Goal: Task Accomplishment & Management: Use online tool/utility

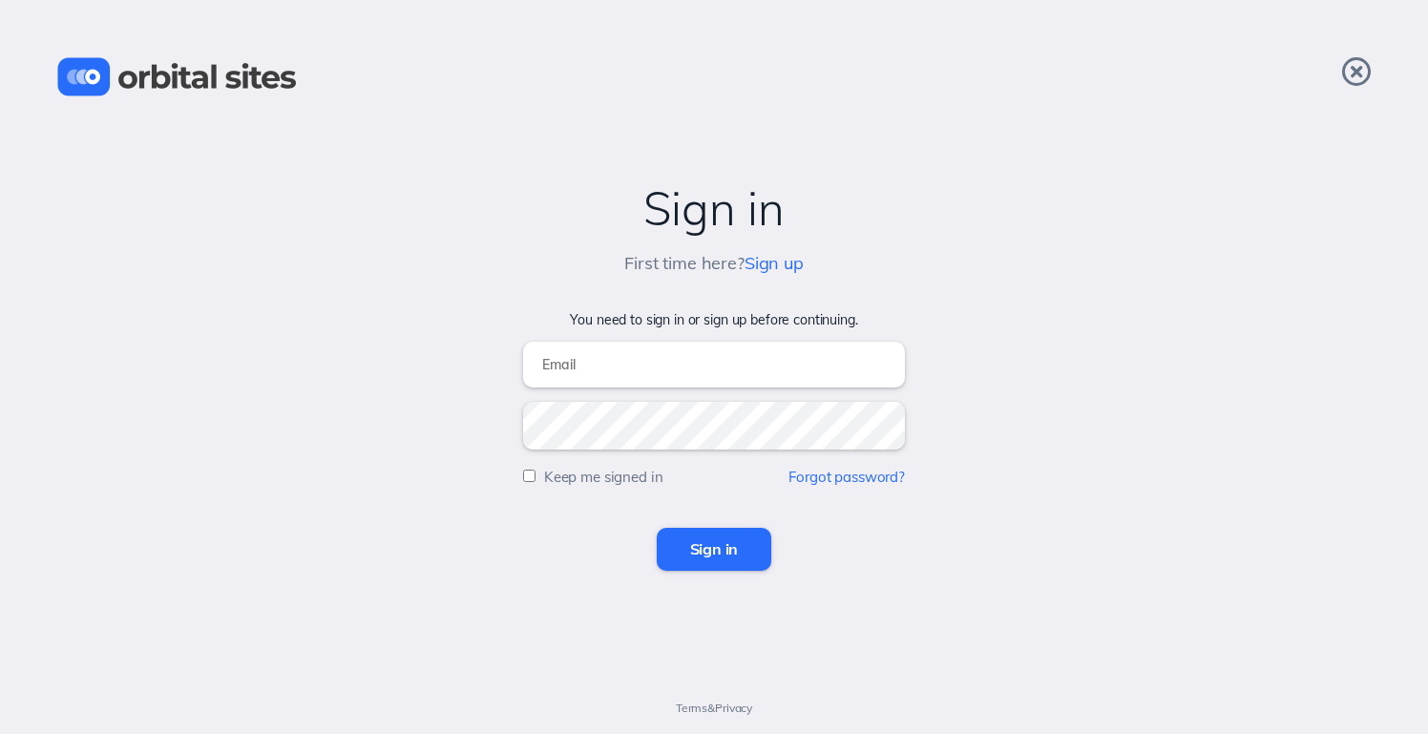
type input "[EMAIL_ADDRESS][DOMAIN_NAME]"
click at [719, 558] on input "Sign in" at bounding box center [715, 549] width 116 height 42
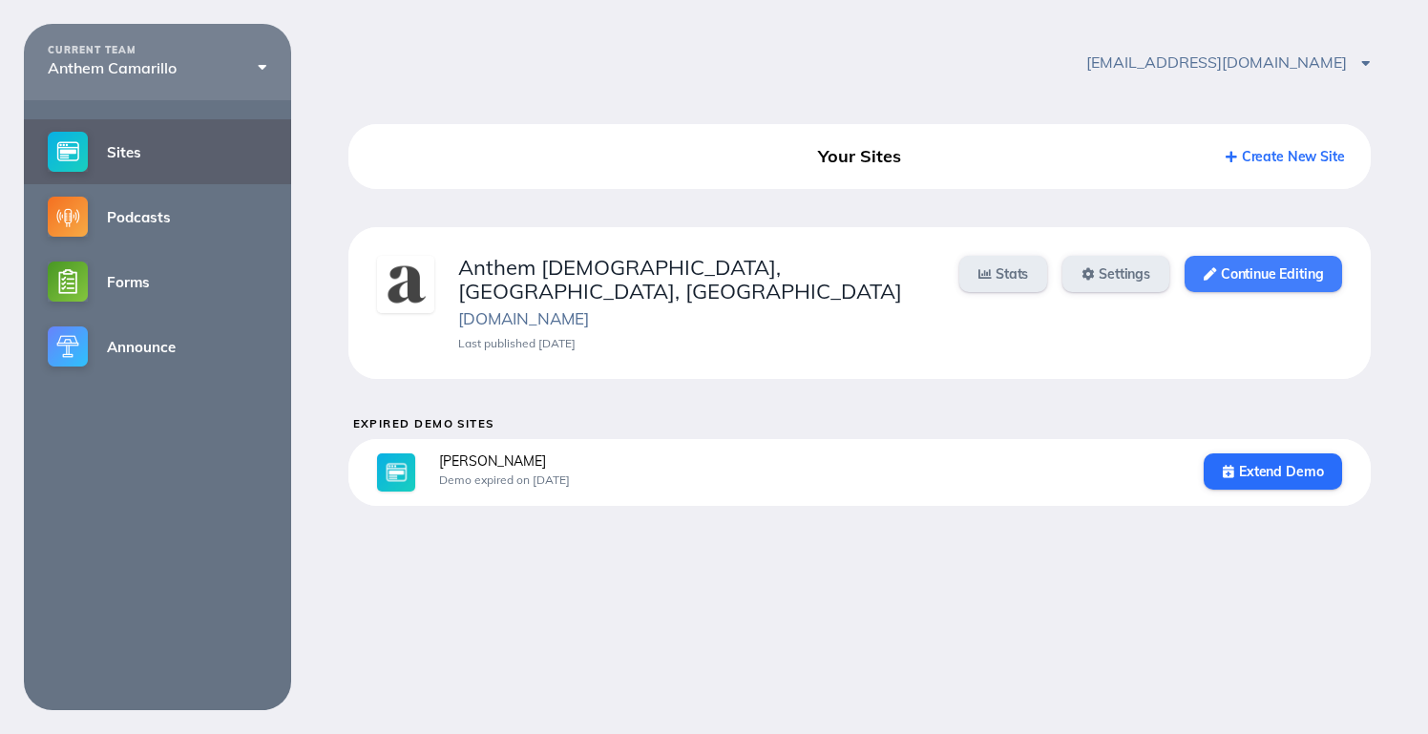
click at [1235, 264] on link "Continue Editing" at bounding box center [1264, 274] width 158 height 36
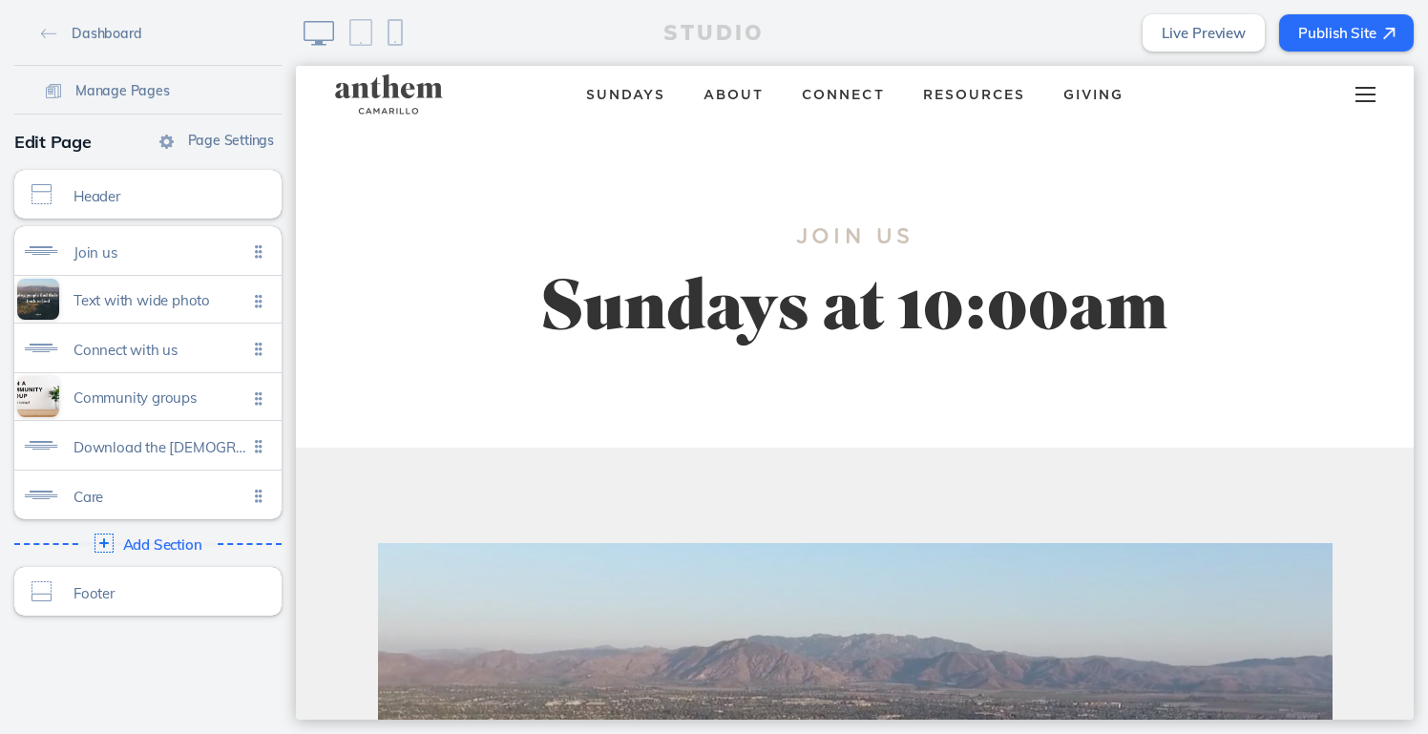
click at [1357, 92] on div at bounding box center [1365, 94] width 75 height 57
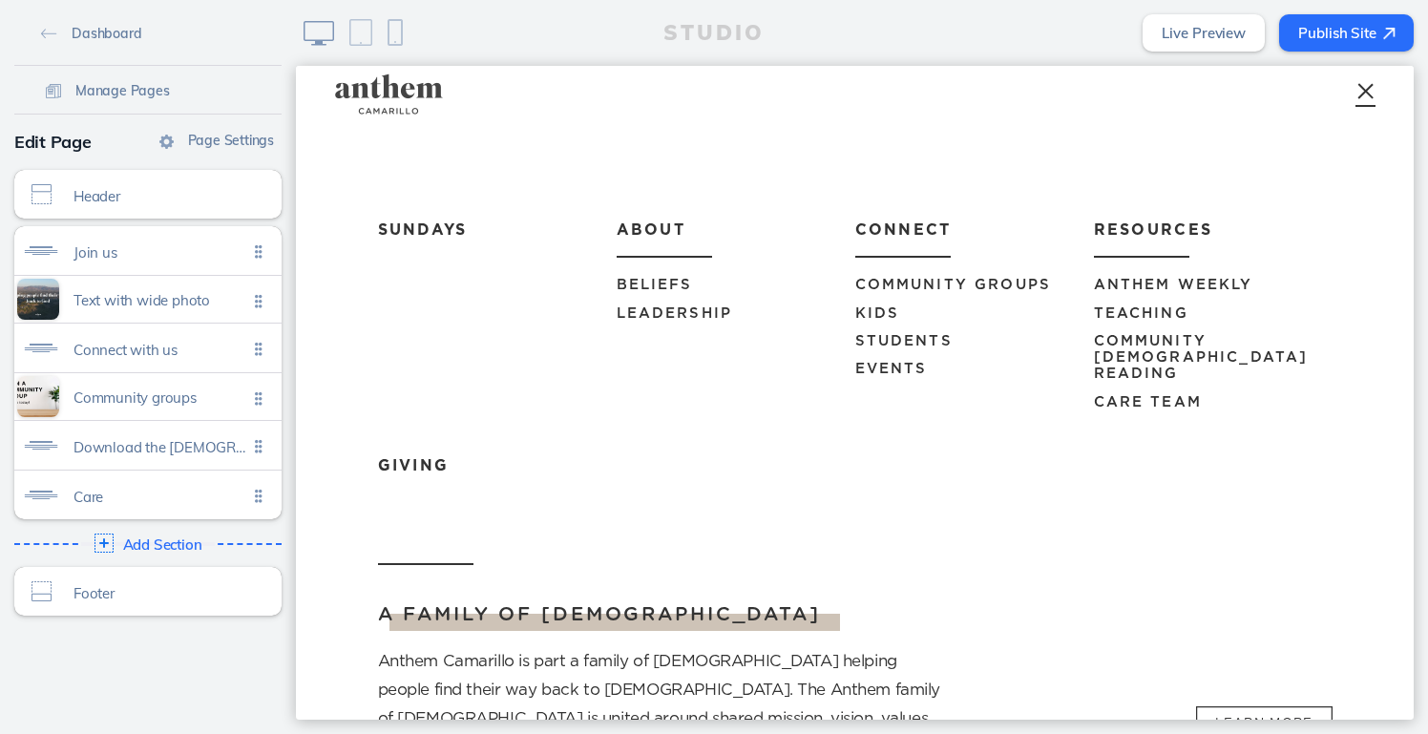
click at [1126, 288] on span "Anthem Weekly" at bounding box center [1173, 285] width 159 height 14
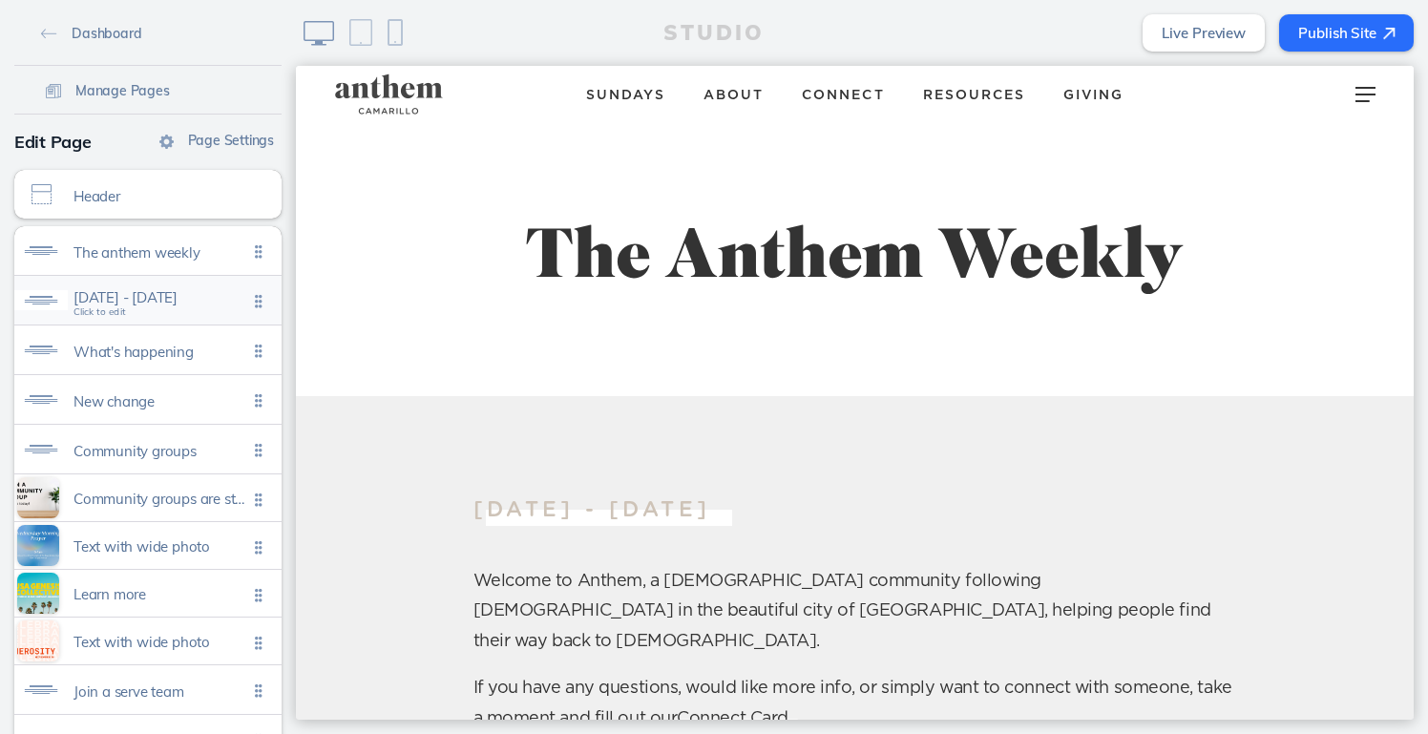
click at [213, 294] on span "[DATE] - [DATE]" at bounding box center [161, 297] width 174 height 16
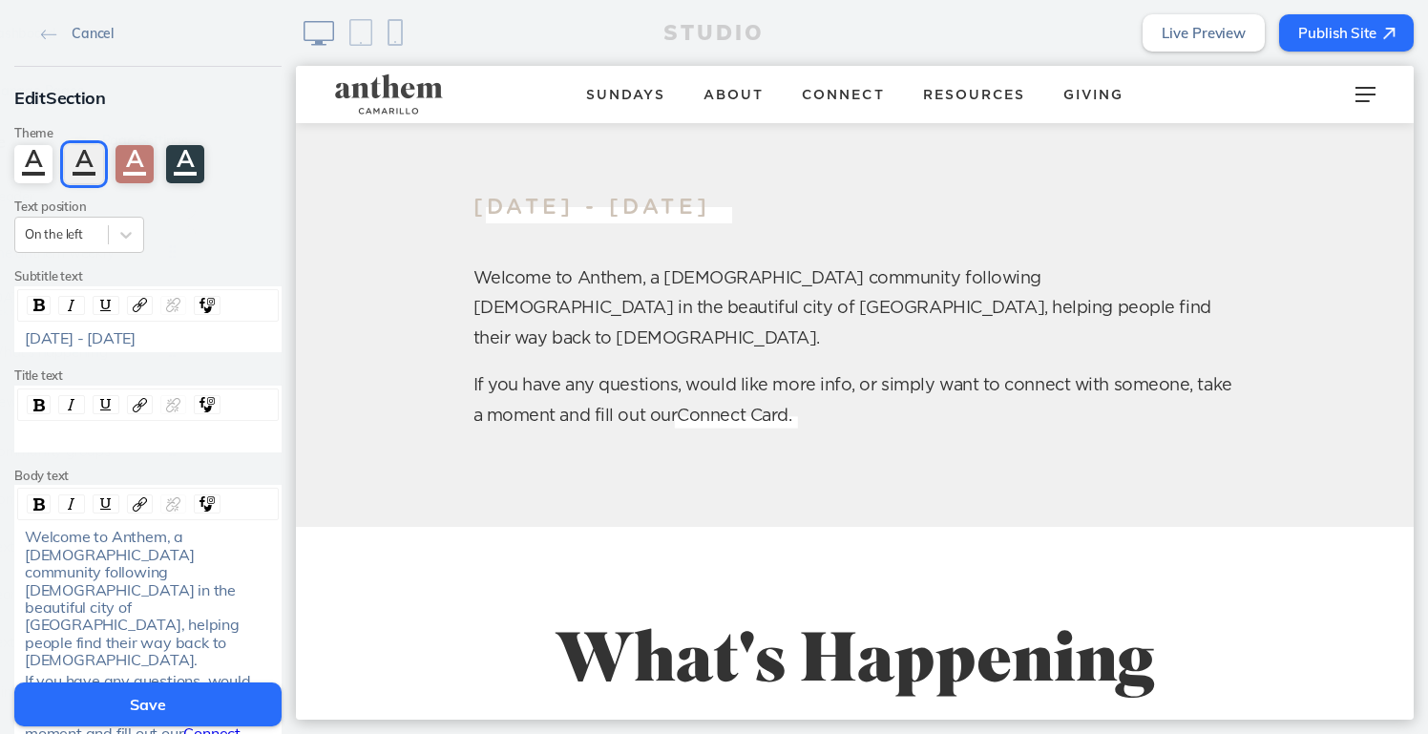
scroll to position [330, 0]
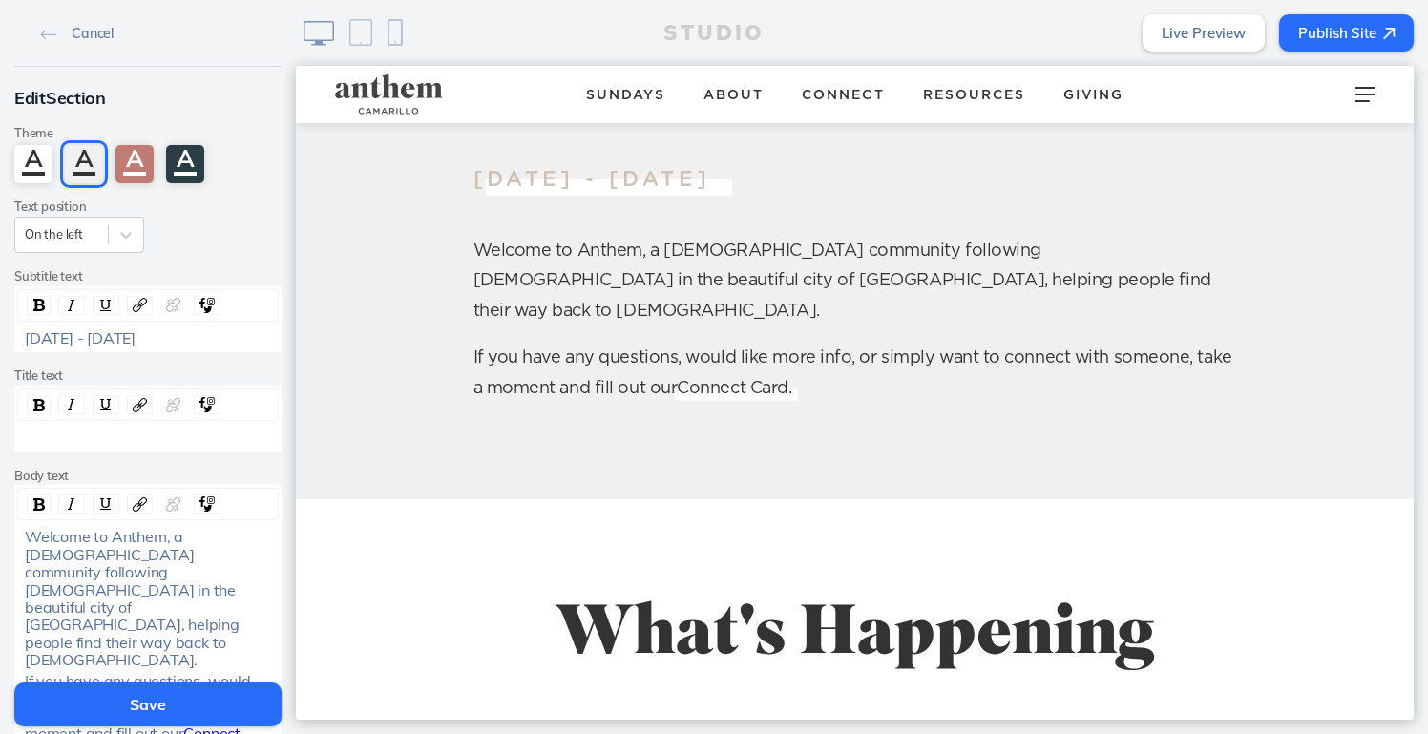
drag, startPoint x: 221, startPoint y: 333, endPoint x: -8, endPoint y: 327, distance: 228.3
click at [0, 327] on html "Cancel Edit Section Theme A A A A Text position On the left Subtitle text [DATE…" at bounding box center [714, 367] width 1428 height 734
drag, startPoint x: 212, startPoint y: 335, endPoint x: 54, endPoint y: 335, distance: 157.5
click at [54, 335] on span "OctSeptember 26 - [DATE]" at bounding box center [118, 337] width 186 height 19
click at [121, 329] on div "[DATE]" at bounding box center [148, 337] width 247 height 17
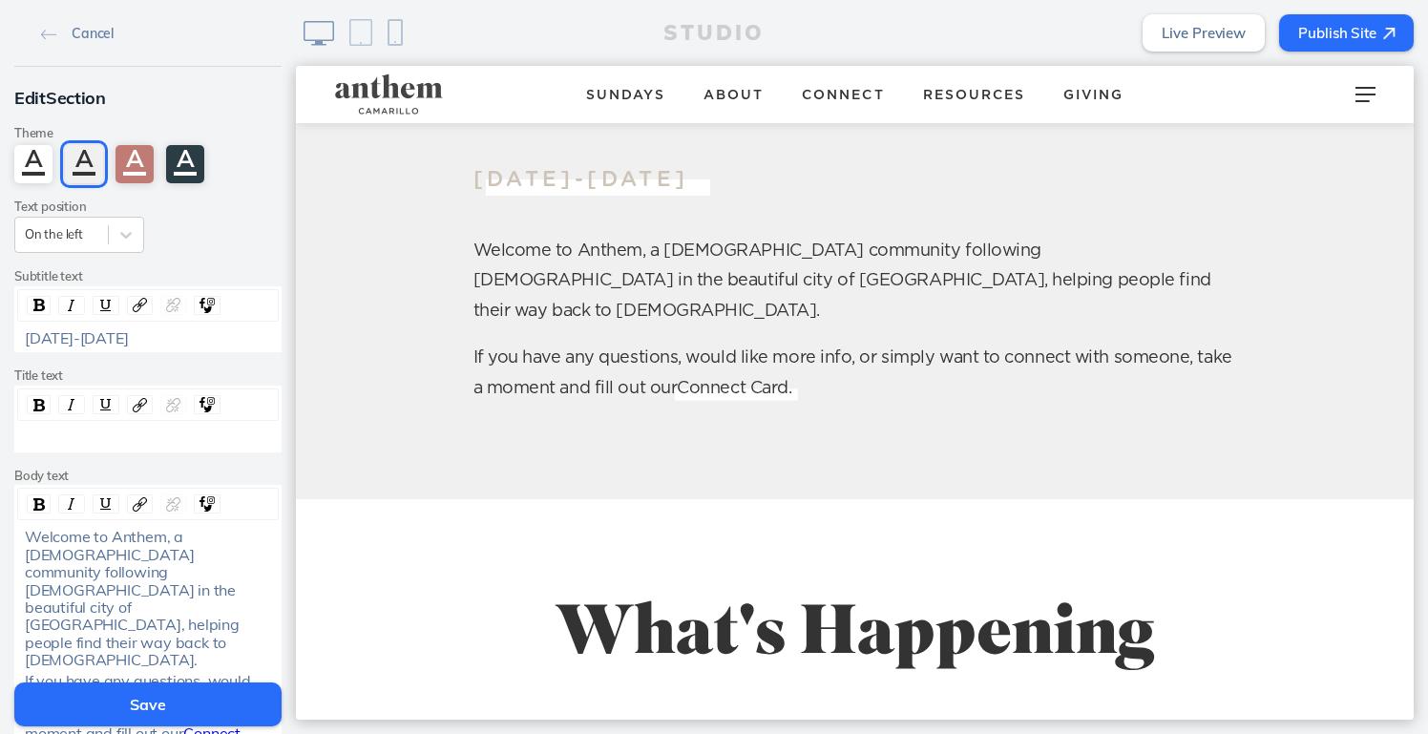
click at [152, 696] on button "Save" at bounding box center [147, 705] width 267 height 44
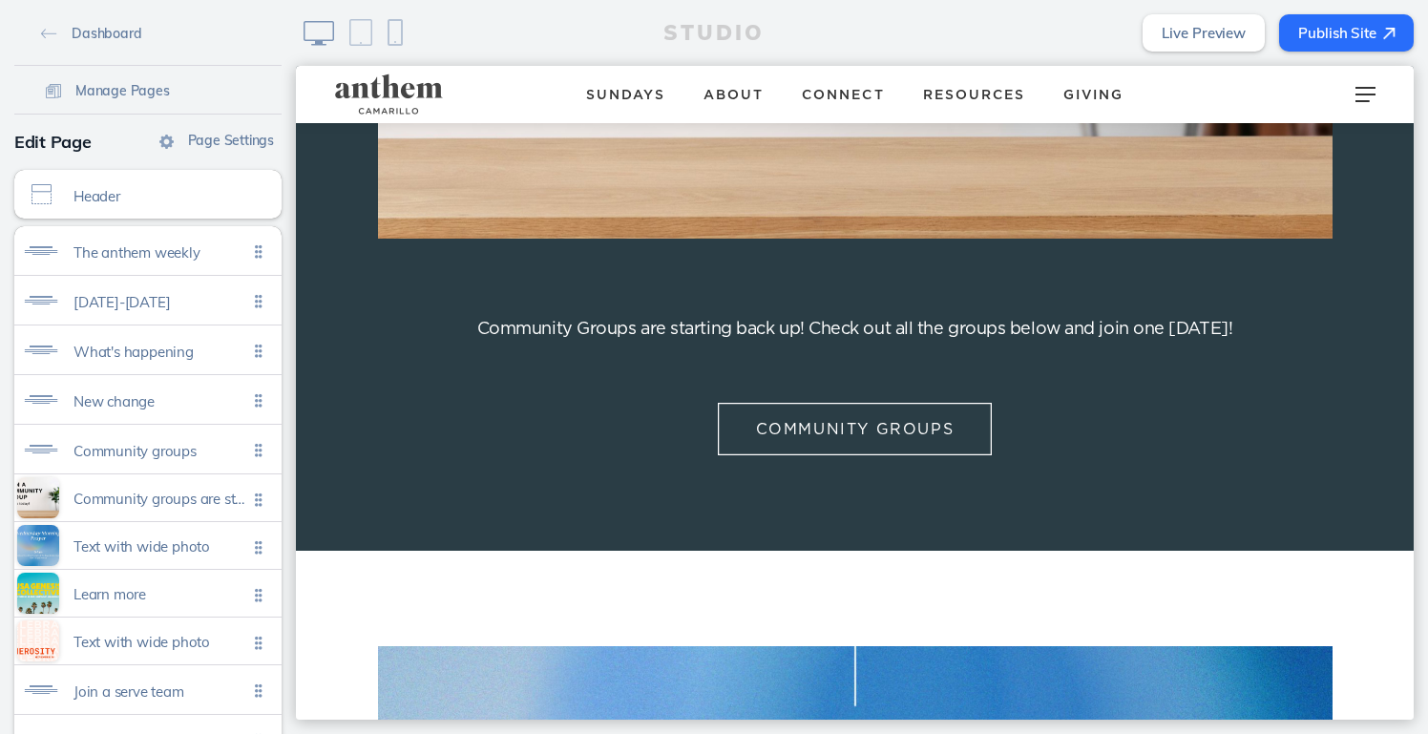
scroll to position [2443, 0]
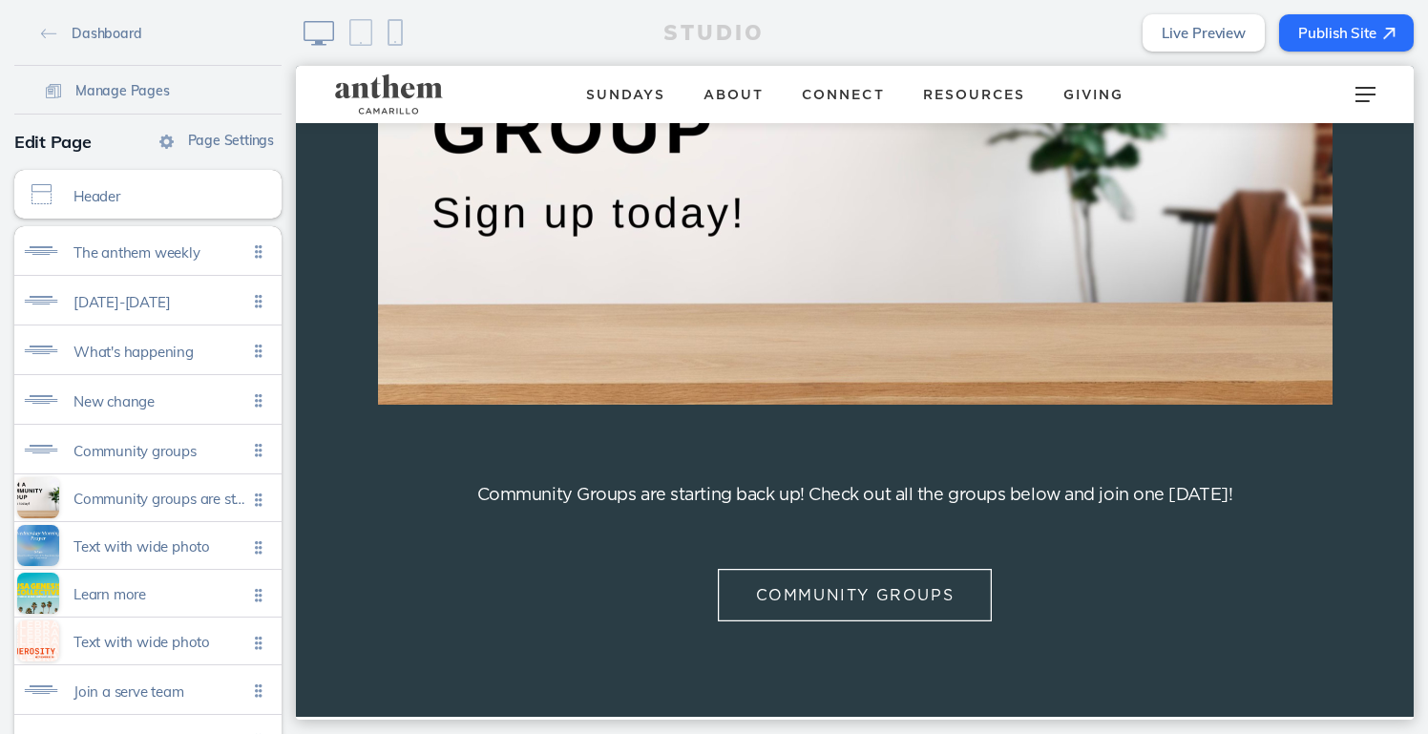
click at [1345, 39] on button "Publish Site" at bounding box center [1346, 32] width 135 height 37
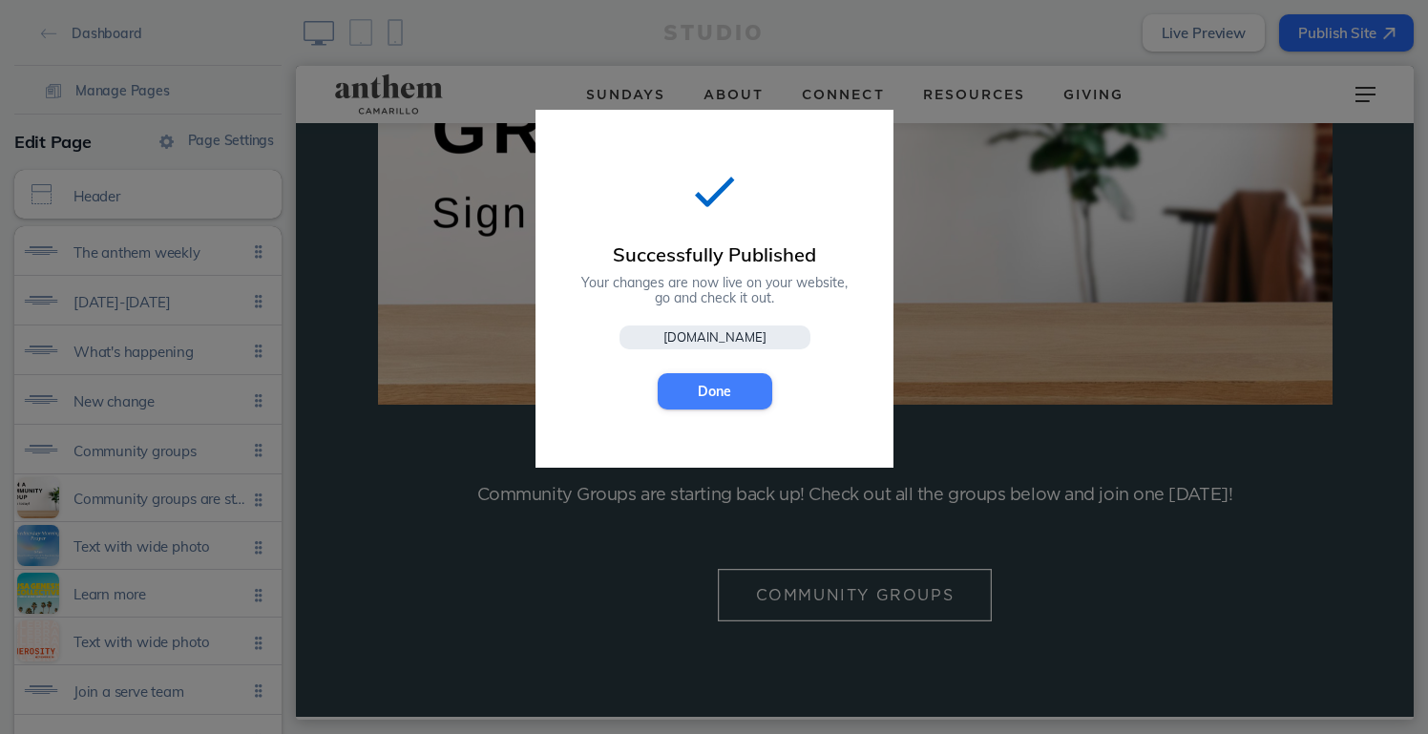
click at [729, 395] on button "Done" at bounding box center [715, 391] width 115 height 36
